Goal: Transaction & Acquisition: Purchase product/service

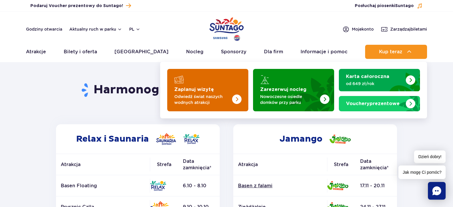
click at [226, 86] on img "Zaplanuj wizytę" at bounding box center [224, 88] width 47 height 46
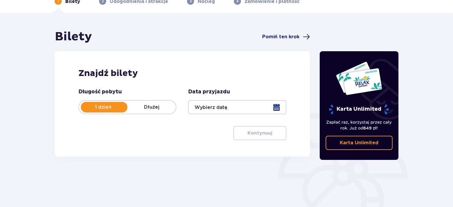
scroll to position [62, 0]
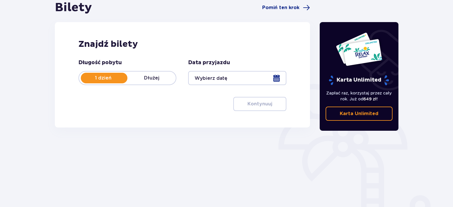
click at [228, 74] on div at bounding box center [237, 78] width 98 height 14
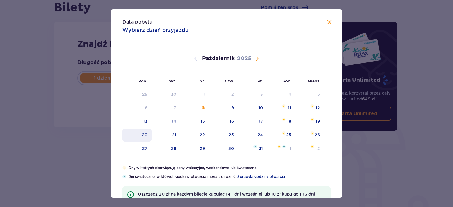
click at [147, 133] on div "20" at bounding box center [145, 135] width 6 height 6
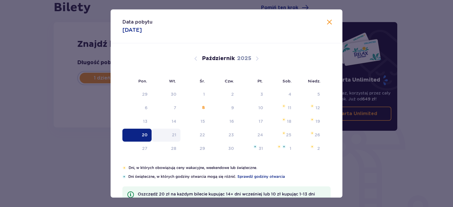
click at [178, 133] on div "21" at bounding box center [166, 135] width 29 height 13
type input "20.10.25"
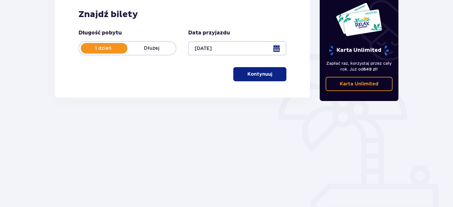
scroll to position [93, 0]
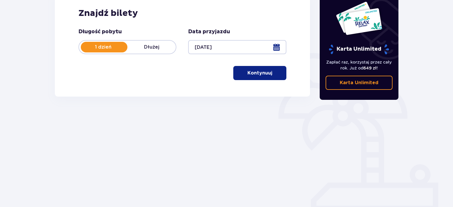
click at [259, 68] on button "Kontynuuj" at bounding box center [259, 73] width 53 height 14
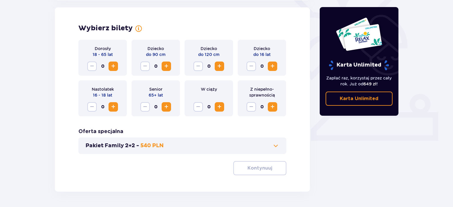
scroll to position [164, 0]
click at [115, 63] on span "Zwiększ" at bounding box center [113, 66] width 7 height 7
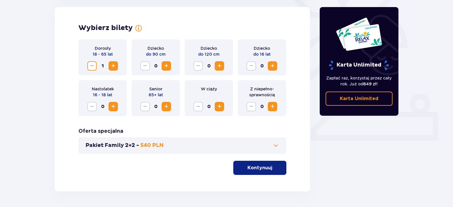
click at [115, 63] on span "Zwiększ" at bounding box center [113, 66] width 7 height 7
click at [217, 65] on span "Zwiększ" at bounding box center [219, 66] width 7 height 7
click at [273, 169] on span "button" at bounding box center [273, 168] width 7 height 7
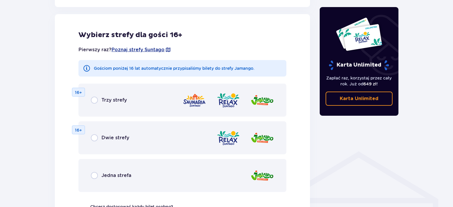
scroll to position [359, 0]
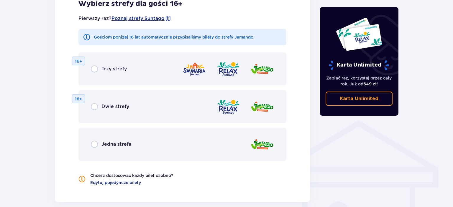
click at [97, 144] on input "radio" at bounding box center [94, 144] width 7 height 7
radio input "true"
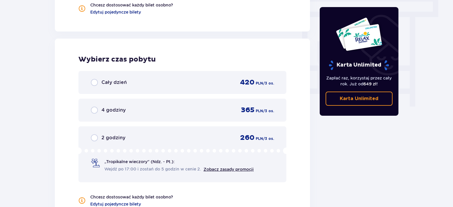
scroll to position [554, 0]
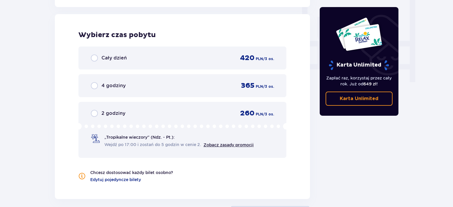
click at [92, 113] on input "radio" at bounding box center [94, 113] width 7 height 7
radio input "true"
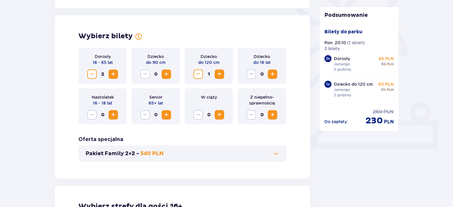
scroll to position [280, 0]
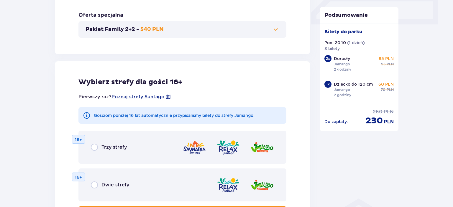
click at [260, 145] on img at bounding box center [262, 147] width 24 height 17
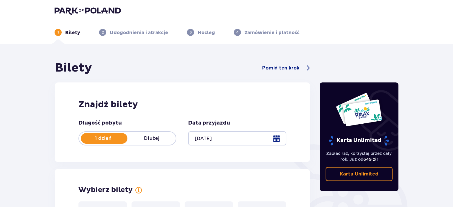
scroll to position [0, 0]
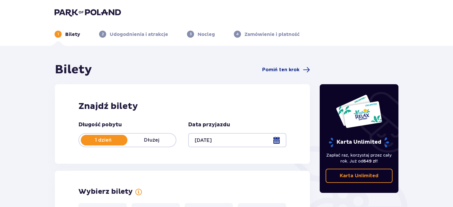
click at [101, 15] on img at bounding box center [88, 12] width 66 height 8
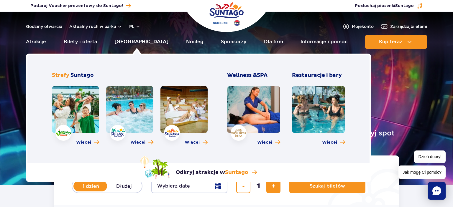
click at [130, 43] on link "[GEOGRAPHIC_DATA]" at bounding box center [141, 42] width 54 height 14
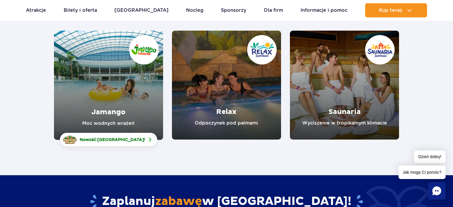
scroll to position [93, 0]
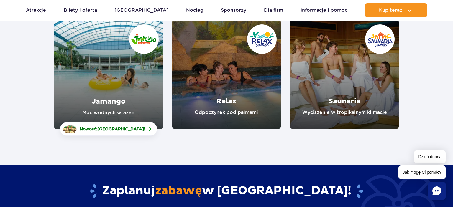
click at [134, 93] on link "Jamango" at bounding box center [108, 74] width 109 height 109
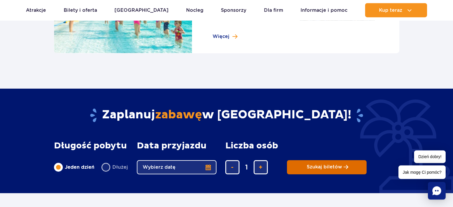
scroll to position [934, 0]
